Goal: Transaction & Acquisition: Purchase product/service

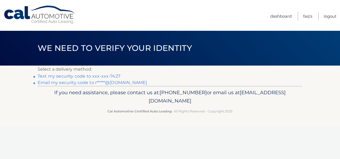
click at [110, 74] on link "Text my security code to xxx-xxx-7427" at bounding box center [79, 76] width 83 height 5
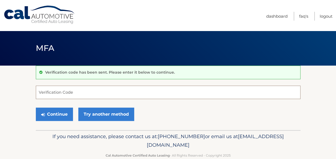
click at [89, 88] on input "Verification Code" at bounding box center [168, 92] width 265 height 13
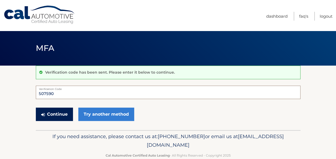
type input "507590"
click at [55, 111] on button "Continue" at bounding box center [54, 114] width 37 height 13
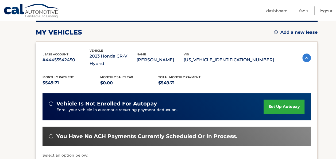
scroll to position [129, 0]
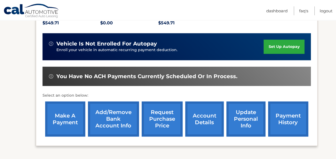
click at [63, 109] on link "make a payment" at bounding box center [65, 118] width 40 height 35
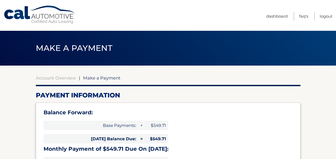
select select "NjM3ZDcxMmUtYTZiYy00NGI0LTkzMzQtNTRmMzhiYTUyOTlh"
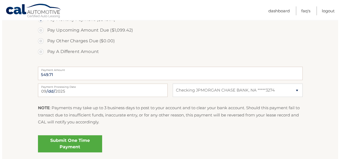
scroll to position [205, 0]
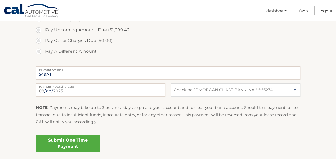
click at [54, 142] on link "Submit One Time Payment" at bounding box center [68, 143] width 64 height 17
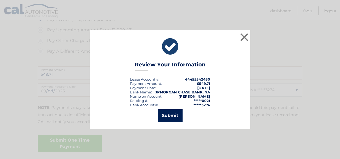
click at [171, 118] on button "Submit" at bounding box center [170, 115] width 25 height 13
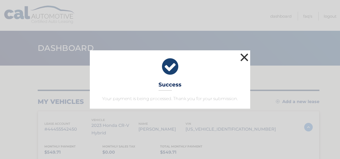
click at [249, 52] on button "×" at bounding box center [244, 57] width 11 height 11
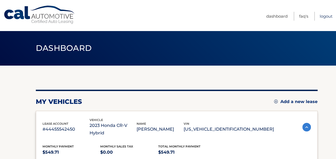
click at [328, 13] on link "Logout" at bounding box center [326, 16] width 13 height 9
